Goal: Complete application form

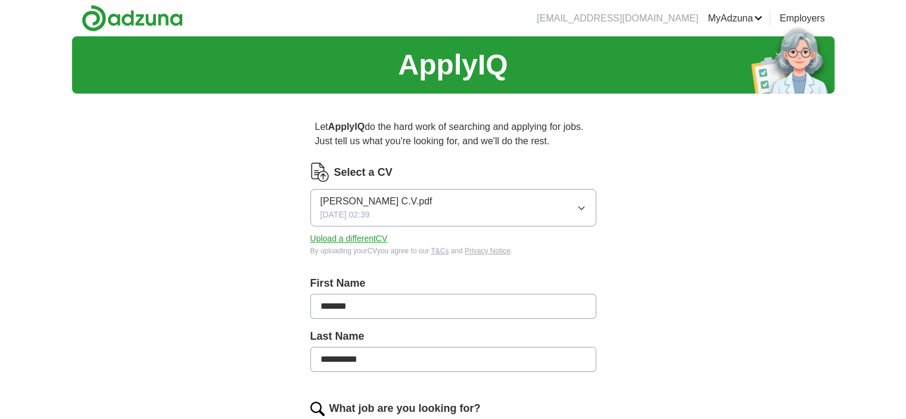
click at [578, 207] on icon "button" at bounding box center [581, 208] width 10 height 10
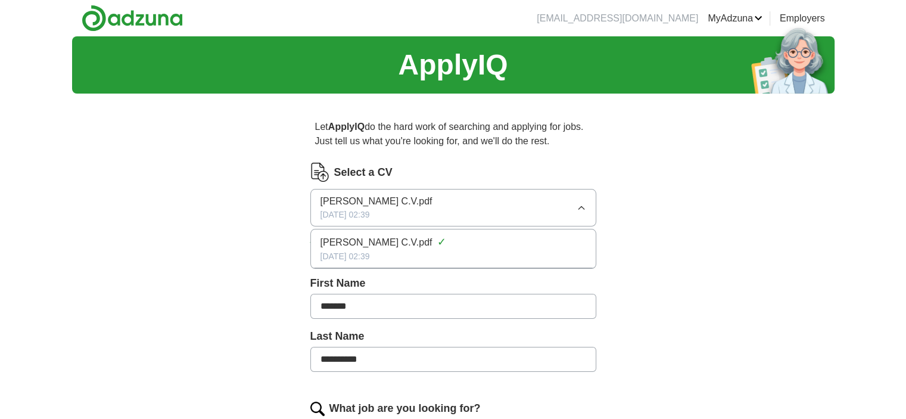
click at [578, 207] on icon "button" at bounding box center [581, 208] width 10 height 10
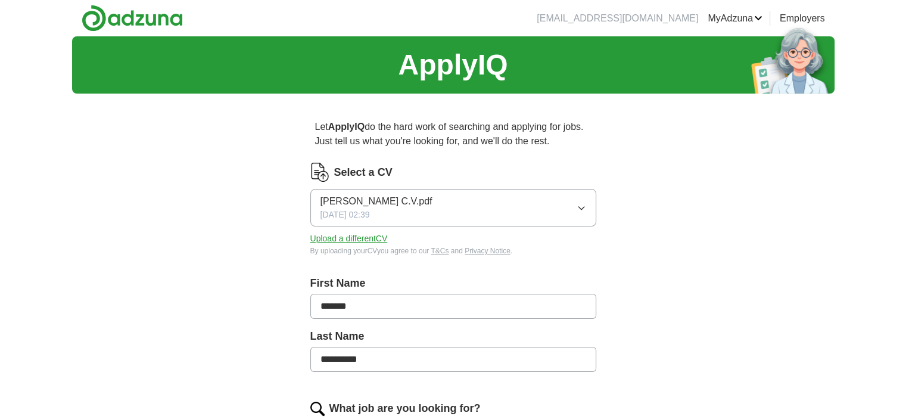
click at [339, 236] on button "Upload a different CV" at bounding box center [348, 238] width 77 height 13
click at [389, 304] on input "*******" at bounding box center [453, 306] width 286 height 25
type input "*"
type input "*****"
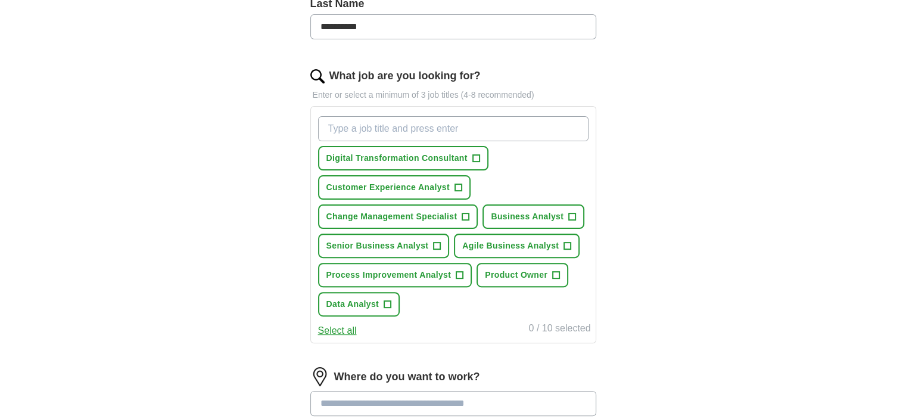
scroll to position [338, 0]
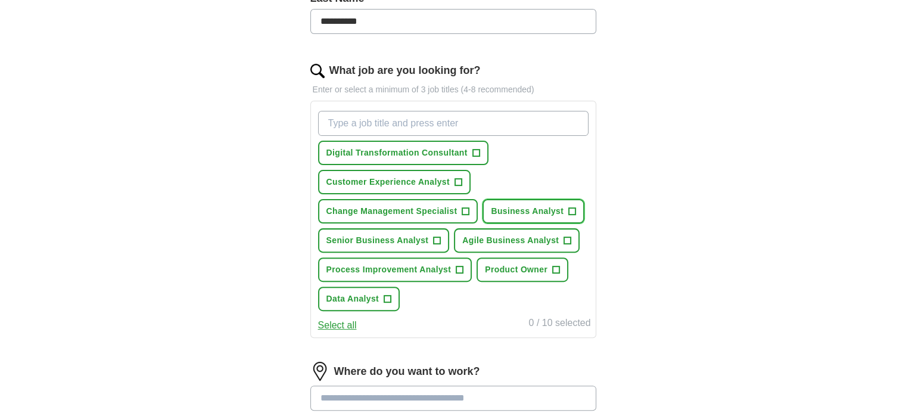
click at [573, 207] on span "+" at bounding box center [572, 212] width 7 height 10
click at [435, 236] on span "+" at bounding box center [436, 241] width 7 height 10
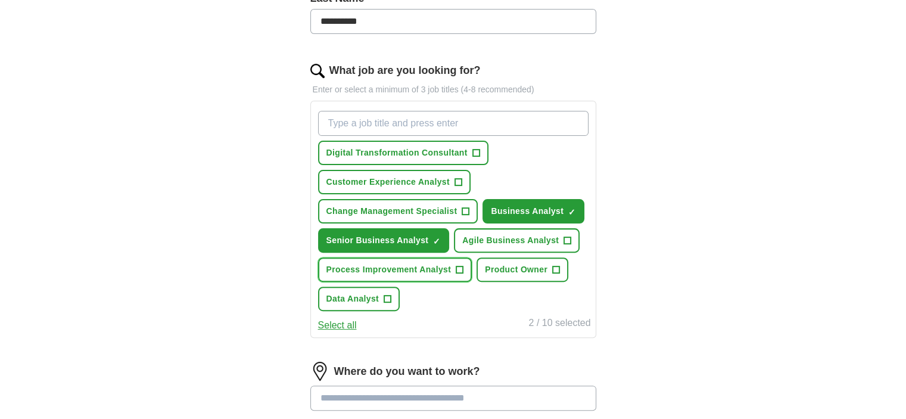
click at [460, 266] on span "+" at bounding box center [459, 270] width 7 height 10
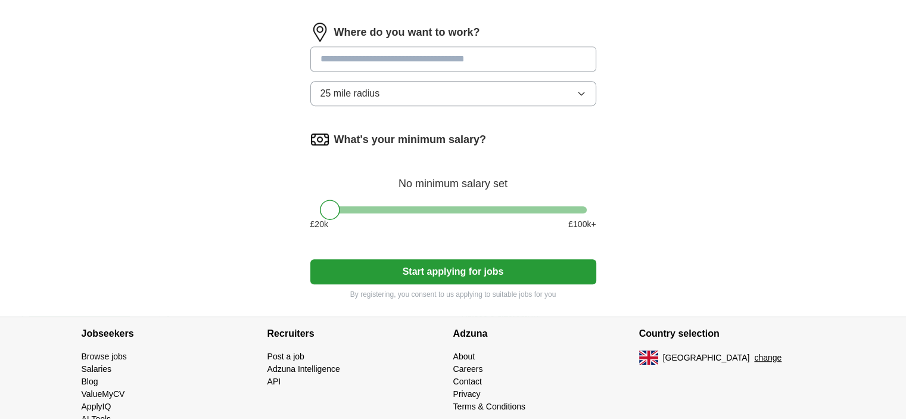
scroll to position [679, 0]
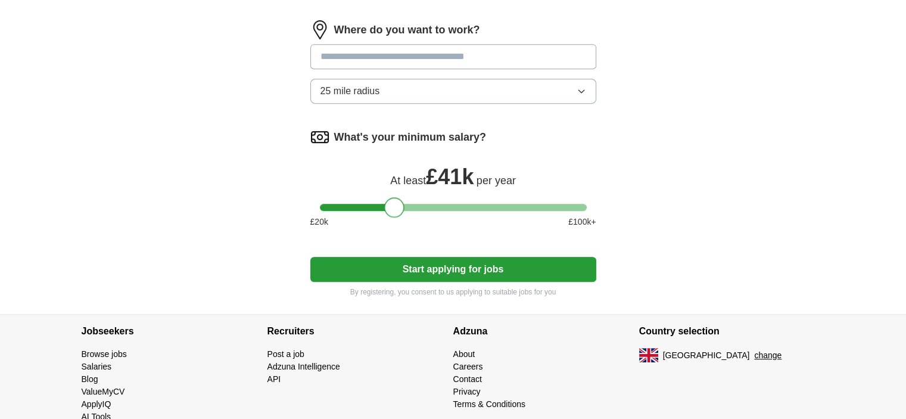
drag, startPoint x: 332, startPoint y: 199, endPoint x: 398, endPoint y: 198, distance: 65.5
click at [398, 198] on div at bounding box center [394, 207] width 20 height 20
click at [572, 85] on button "25 mile radius" at bounding box center [453, 91] width 286 height 25
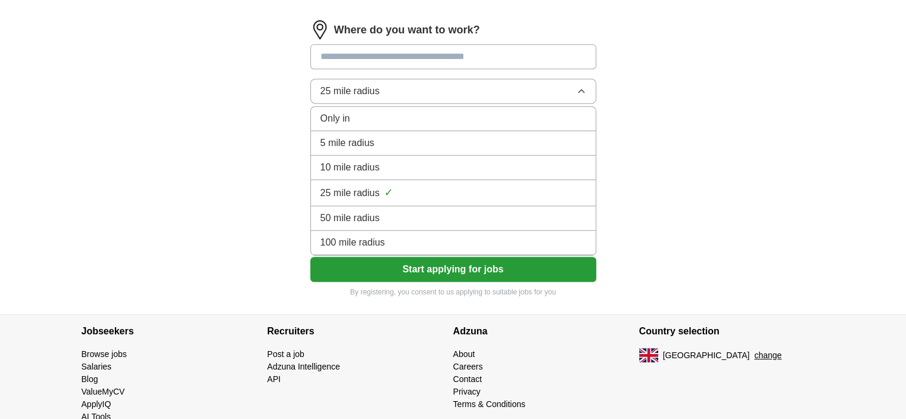
click at [482, 242] on div "100 mile radius" at bounding box center [453, 242] width 266 height 14
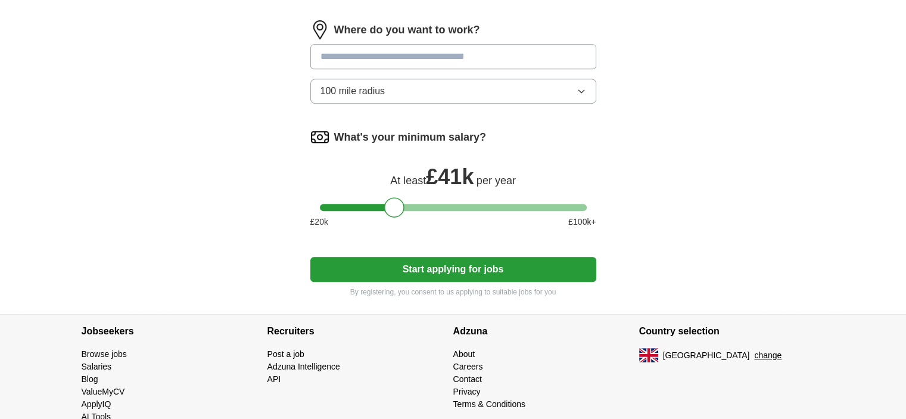
click at [474, 268] on button "Start applying for jobs" at bounding box center [453, 269] width 286 height 25
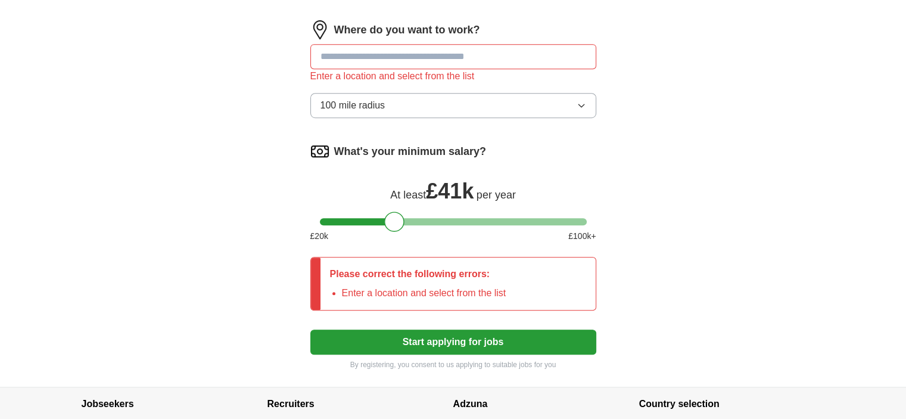
click at [536, 54] on input at bounding box center [453, 56] width 286 height 25
type input "**"
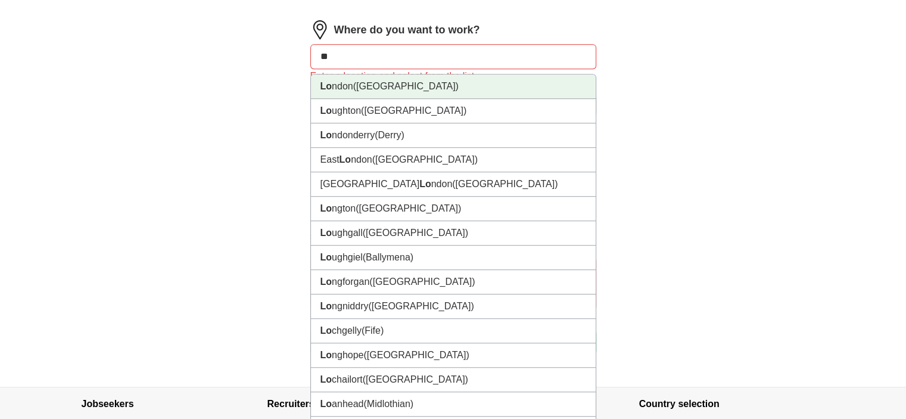
click at [348, 78] on li "Lo ndon ([GEOGRAPHIC_DATA])" at bounding box center [453, 86] width 285 height 24
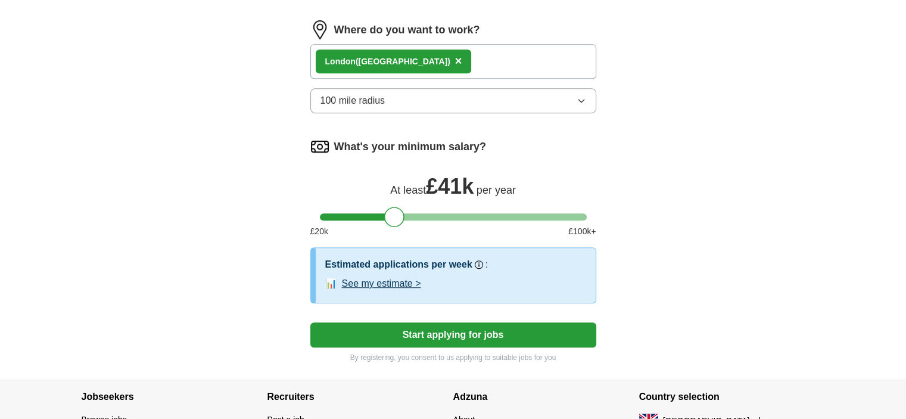
click at [419, 55] on div "Lo ndon ([GEOGRAPHIC_DATA]) ×" at bounding box center [453, 61] width 286 height 35
click at [407, 66] on div "Lo ndon ([GEOGRAPHIC_DATA]) ×" at bounding box center [453, 61] width 286 height 35
click at [426, 54] on div "Lo ndon ([GEOGRAPHIC_DATA]) ×" at bounding box center [453, 61] width 286 height 35
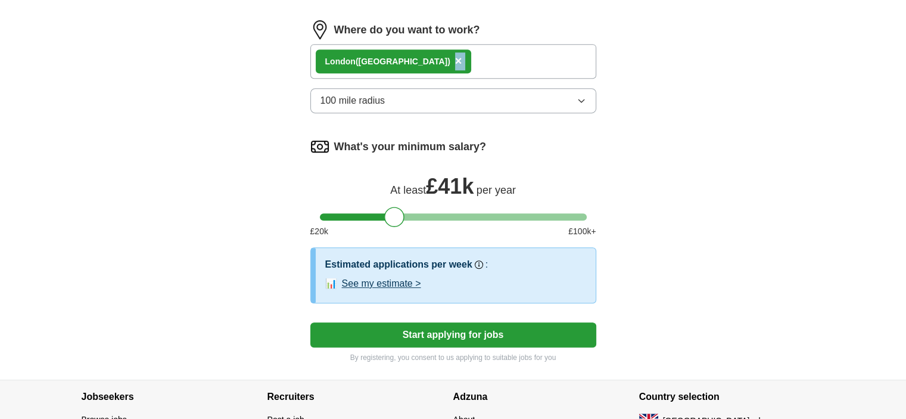
click at [426, 54] on div "Lo ndon ([GEOGRAPHIC_DATA]) ×" at bounding box center [453, 61] width 286 height 35
click at [398, 332] on button "Start applying for jobs" at bounding box center [453, 334] width 286 height 25
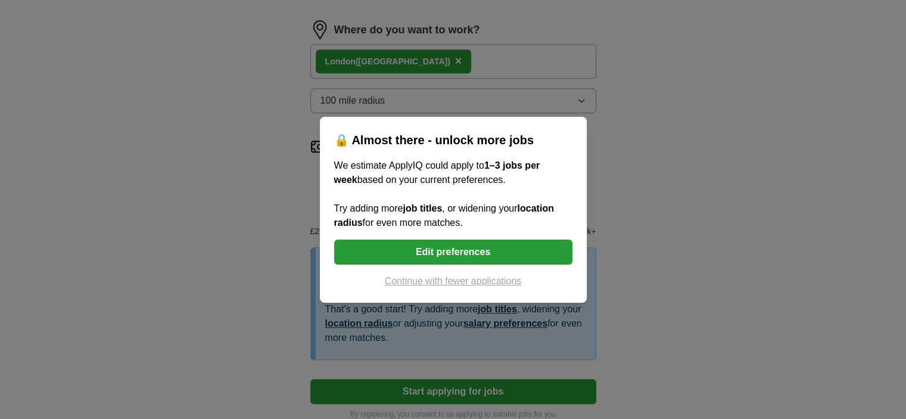
click at [450, 276] on button "Continue with fewer applications" at bounding box center [453, 281] width 238 height 14
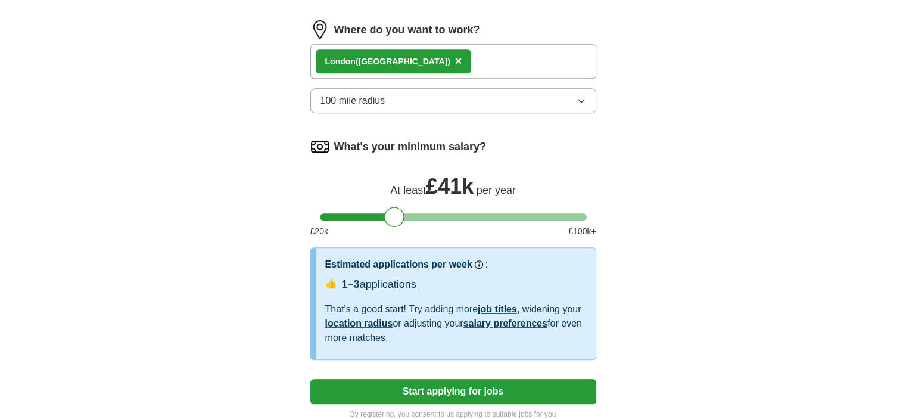
select select "**"
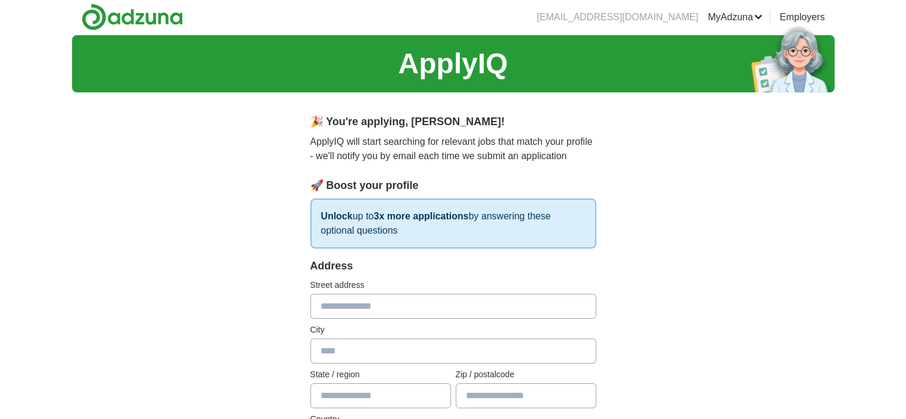
scroll to position [0, 0]
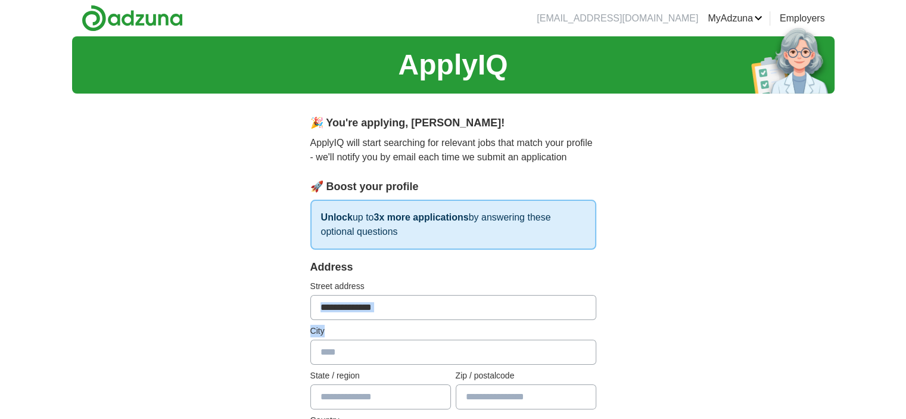
drag, startPoint x: 450, startPoint y: 276, endPoint x: 508, endPoint y: 327, distance: 78.5
click at [508, 327] on div "Address Street address City State / region Zip / postalcode Country Please sele…" at bounding box center [453, 363] width 286 height 209
click at [448, 315] on input "text" at bounding box center [453, 307] width 286 height 25
type input "**********"
type input "*****"
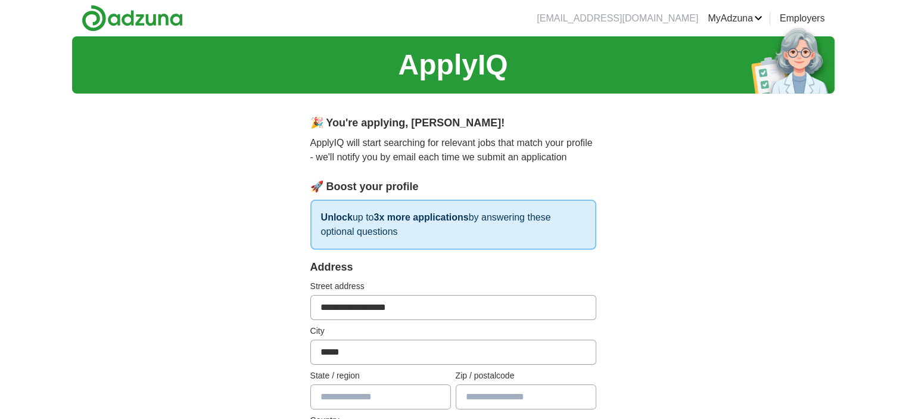
type input "********"
type input "*******"
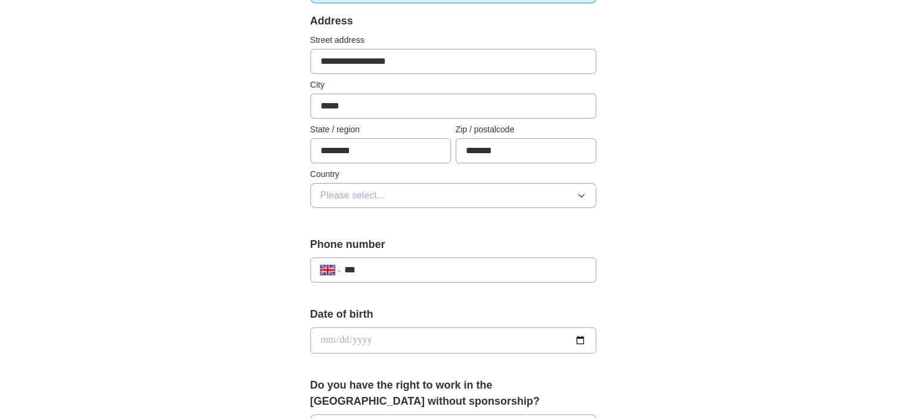
scroll to position [248, 0]
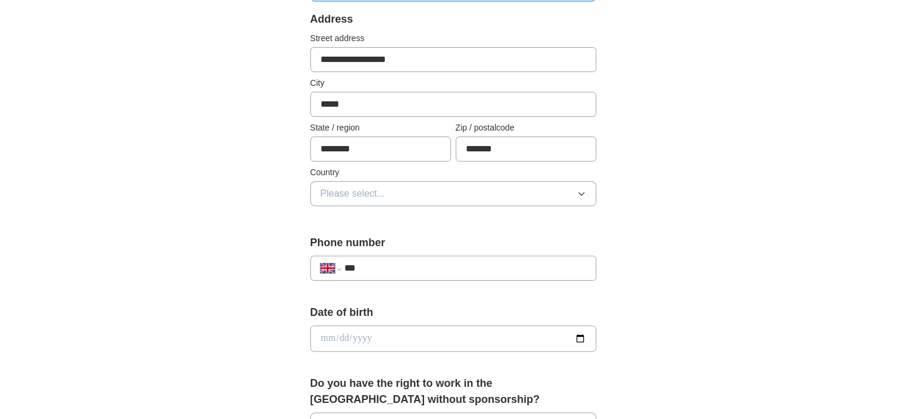
click at [576, 183] on button "Please select..." at bounding box center [453, 193] width 286 height 25
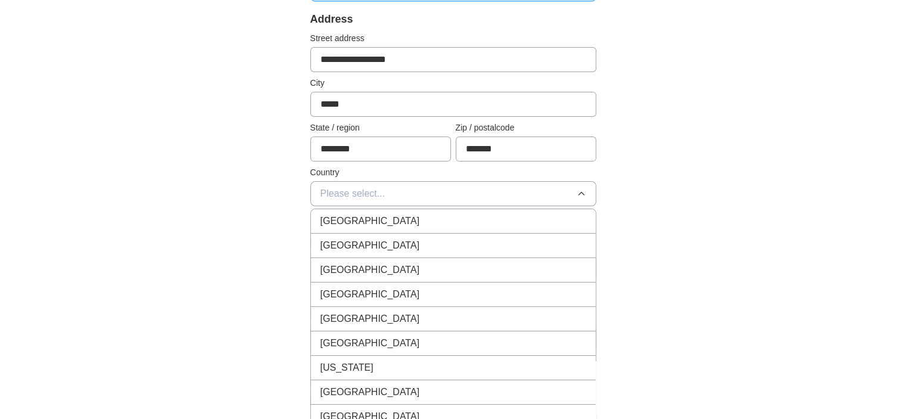
click at [543, 219] on div "[GEOGRAPHIC_DATA]" at bounding box center [453, 221] width 266 height 14
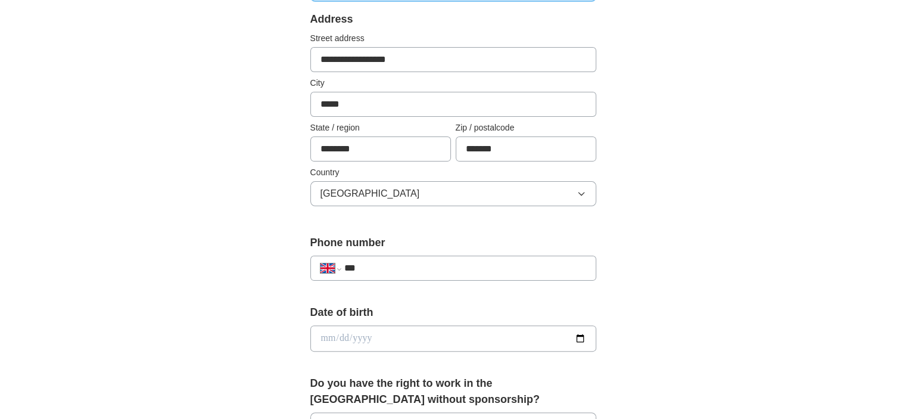
click at [472, 271] on input "***" at bounding box center [465, 268] width 242 height 14
type input "**********"
click at [581, 338] on input "date" at bounding box center [453, 338] width 286 height 26
type input "**********"
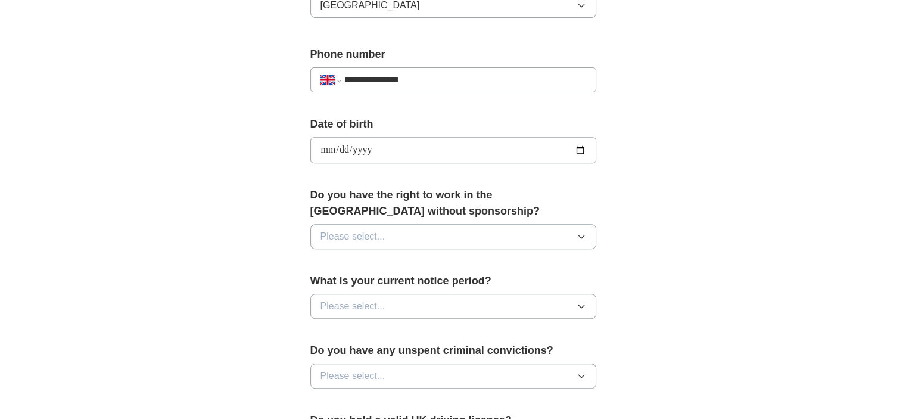
scroll to position [438, 0]
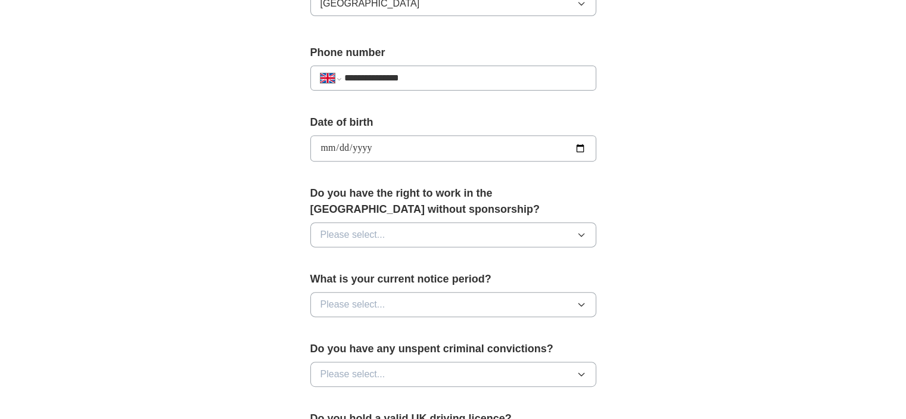
click at [577, 237] on icon "button" at bounding box center [581, 235] width 10 height 10
click at [531, 280] on div "No" at bounding box center [453, 286] width 266 height 14
click at [576, 235] on icon "button" at bounding box center [581, 235] width 10 height 10
click at [545, 258] on div "Yes" at bounding box center [453, 262] width 266 height 14
click at [583, 304] on icon "button" at bounding box center [581, 304] width 10 height 10
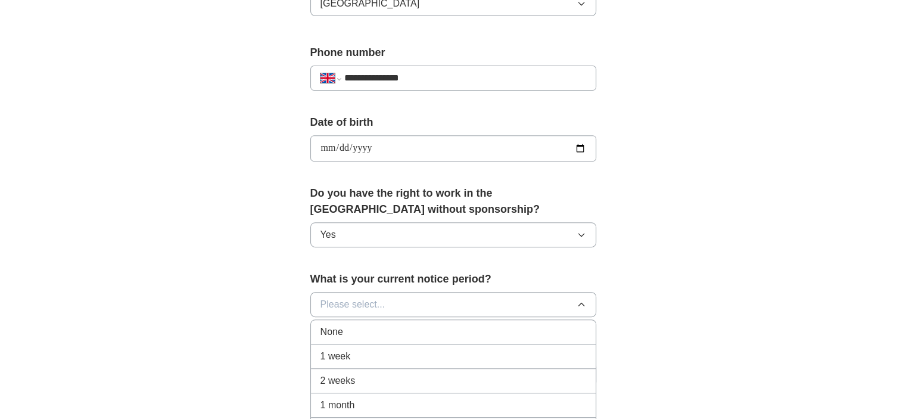
click at [516, 352] on div "1 week" at bounding box center [453, 356] width 266 height 14
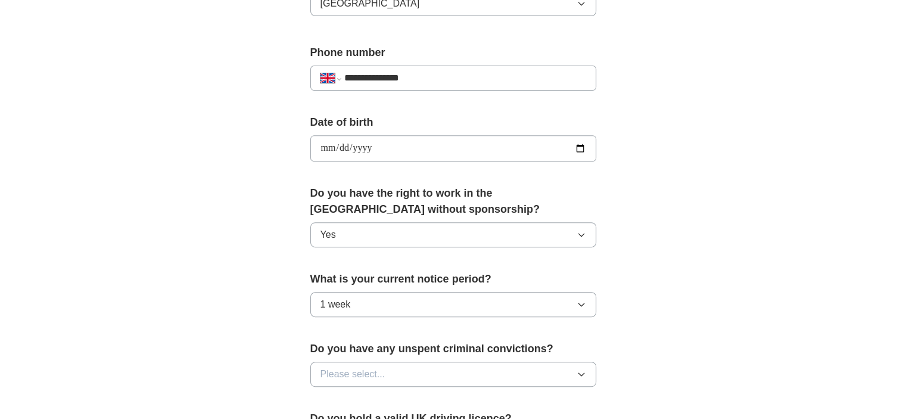
click at [582, 365] on button "Please select..." at bounding box center [453, 373] width 286 height 25
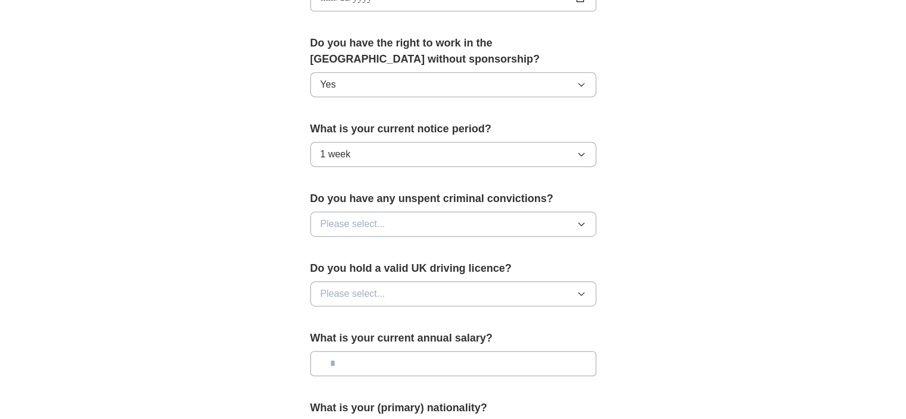
scroll to position [594, 0]
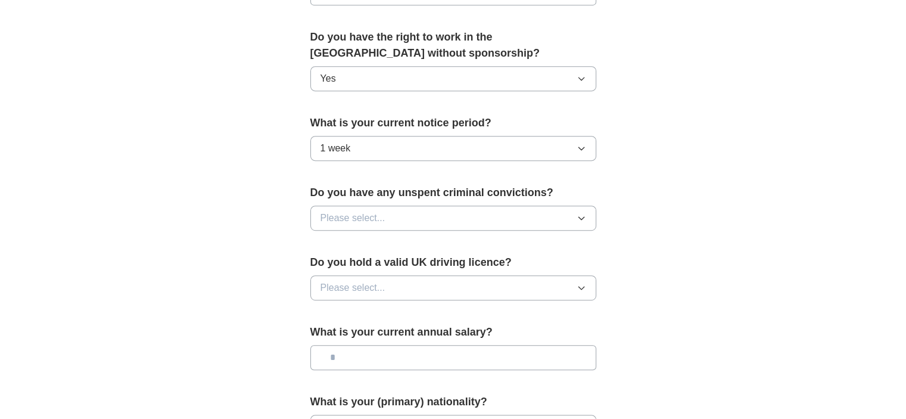
click at [578, 213] on icon "button" at bounding box center [581, 218] width 10 height 10
click at [521, 264] on div "No" at bounding box center [453, 270] width 266 height 14
click at [579, 286] on icon "button" at bounding box center [580, 287] width 5 height 3
click at [530, 314] on div "Yes" at bounding box center [453, 315] width 266 height 14
click at [485, 358] on input "text" at bounding box center [453, 357] width 286 height 25
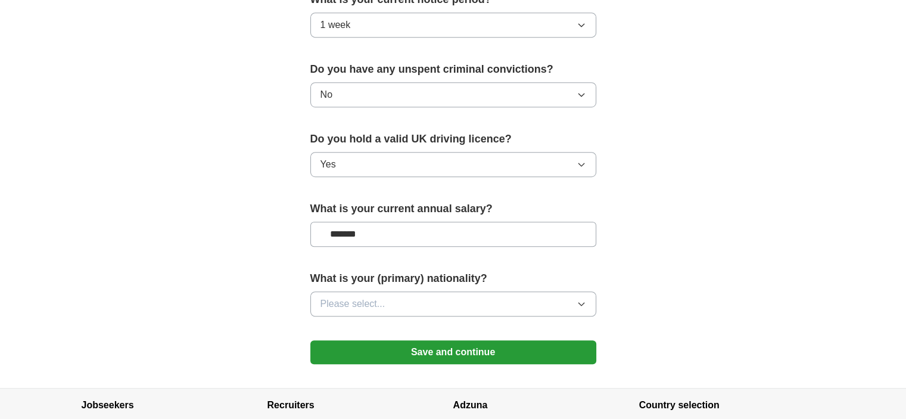
scroll to position [729, 0]
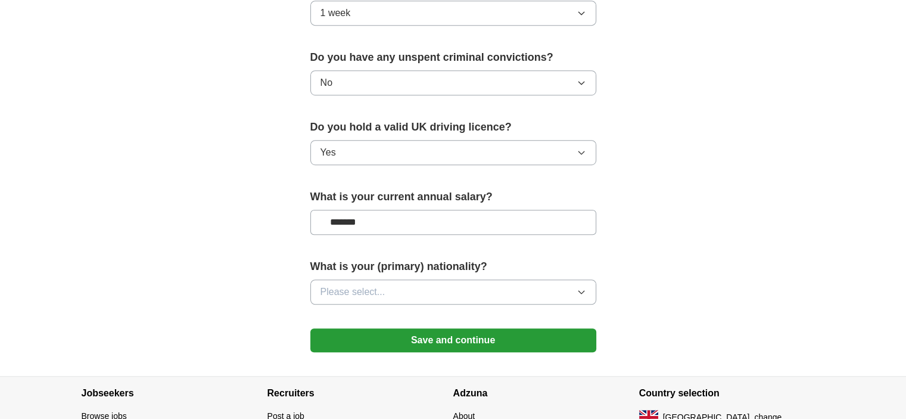
type input "*******"
click at [574, 286] on button "Please select..." at bounding box center [453, 291] width 286 height 25
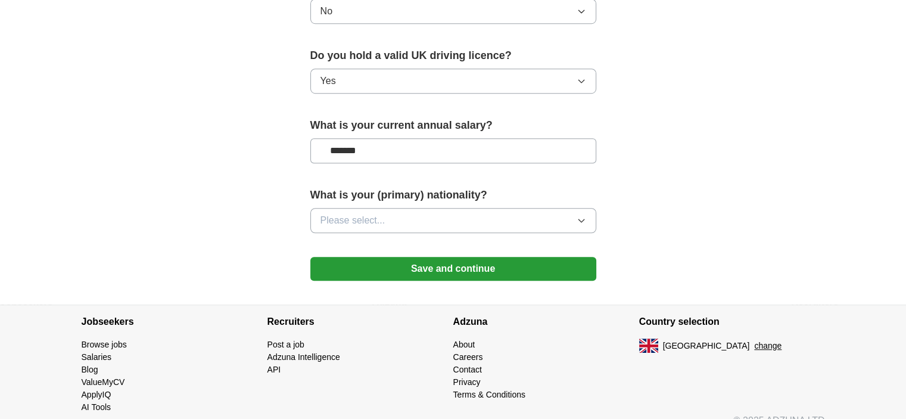
scroll to position [815, 0]
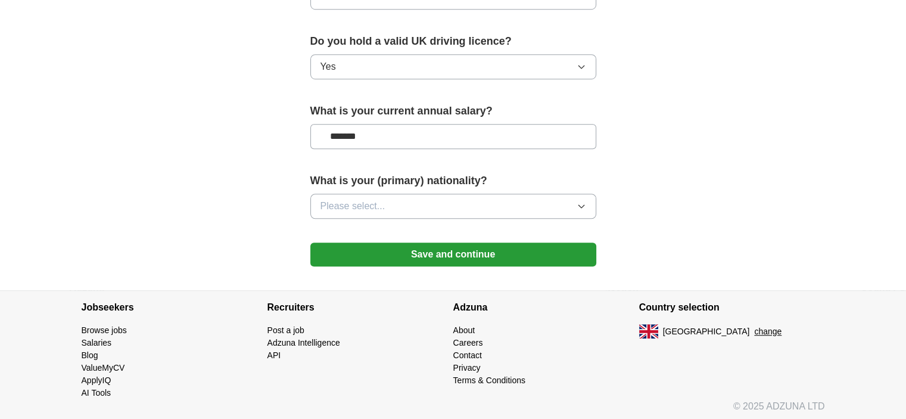
click at [585, 201] on icon "button" at bounding box center [581, 206] width 10 height 10
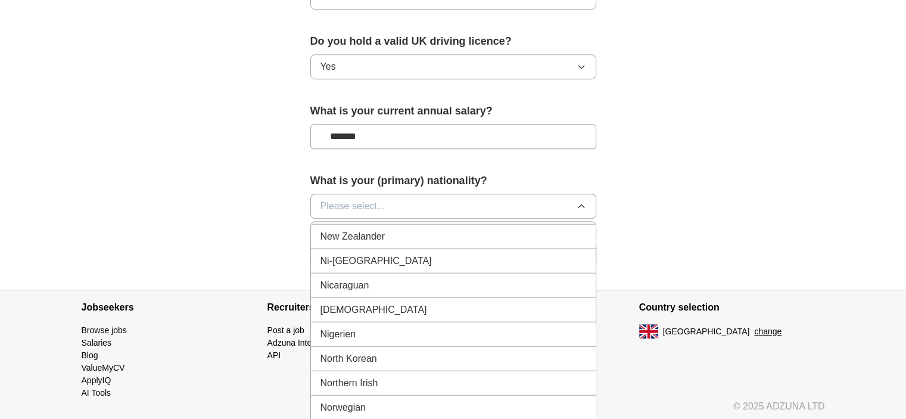
scroll to position [3032, 0]
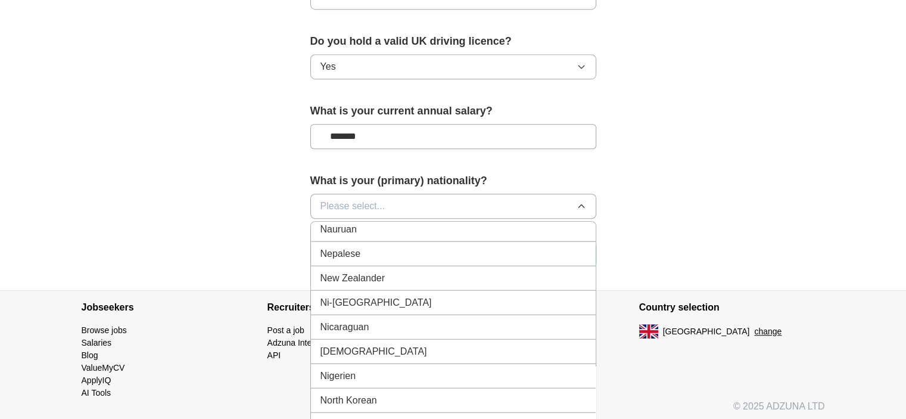
click at [528, 339] on li "[DEMOGRAPHIC_DATA]" at bounding box center [453, 351] width 285 height 24
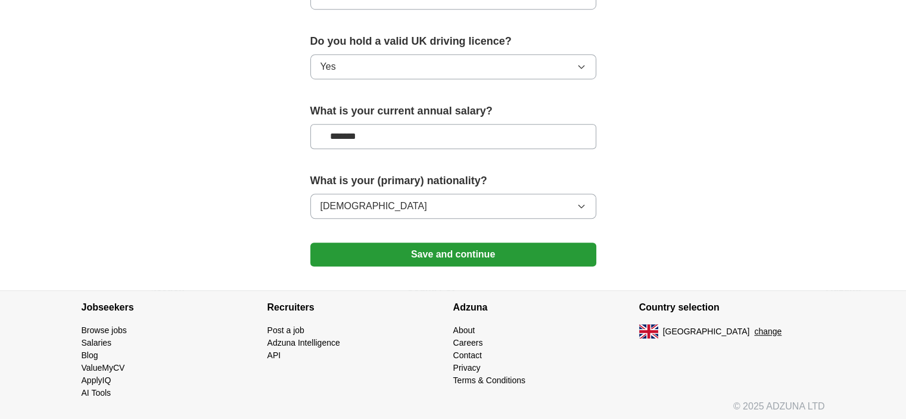
click at [505, 247] on button "Save and continue" at bounding box center [453, 254] width 286 height 24
